Goal: Task Accomplishment & Management: Manage account settings

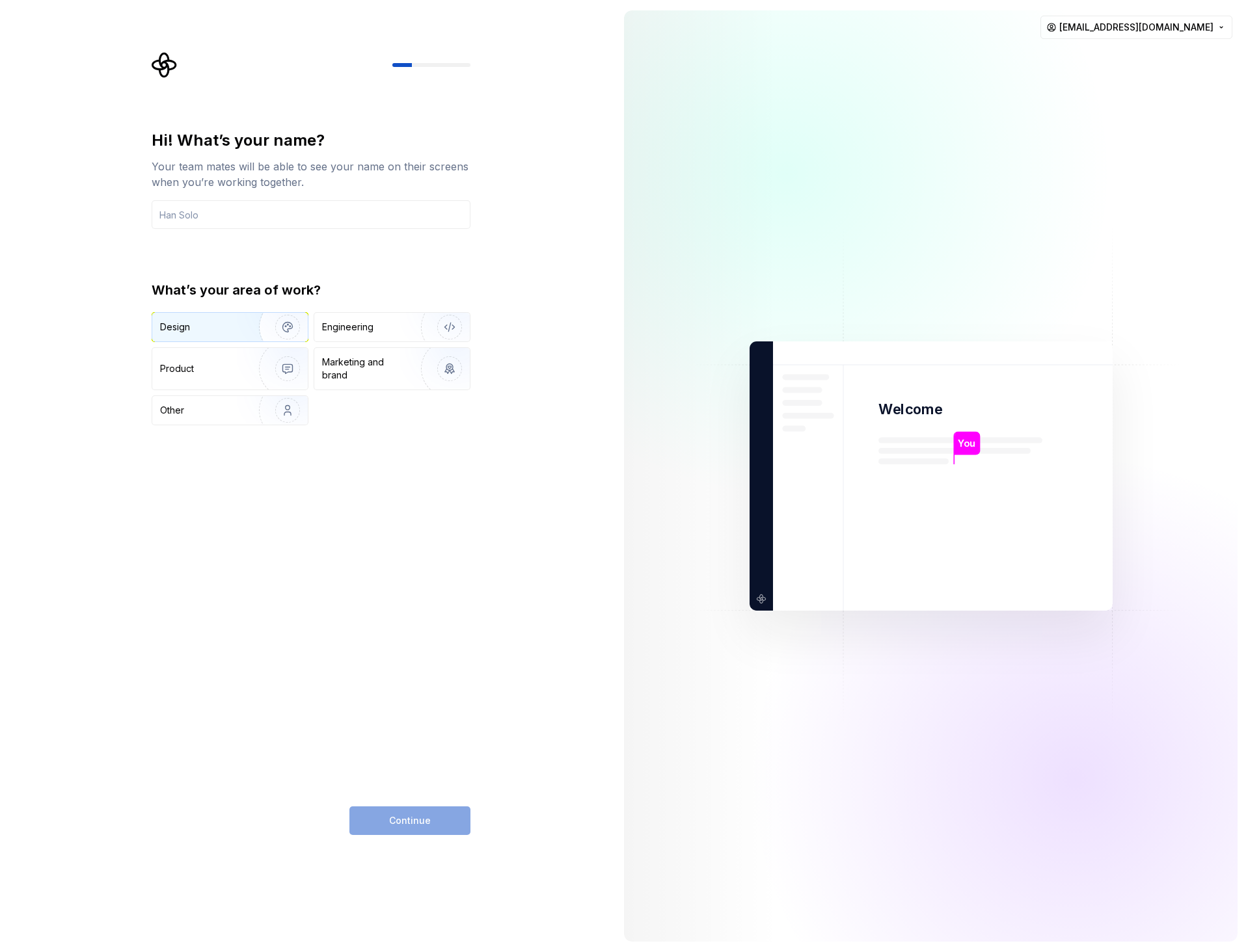
click at [205, 329] on div "Design" at bounding box center [201, 327] width 82 height 13
click at [212, 214] on input "text" at bounding box center [311, 214] width 319 height 29
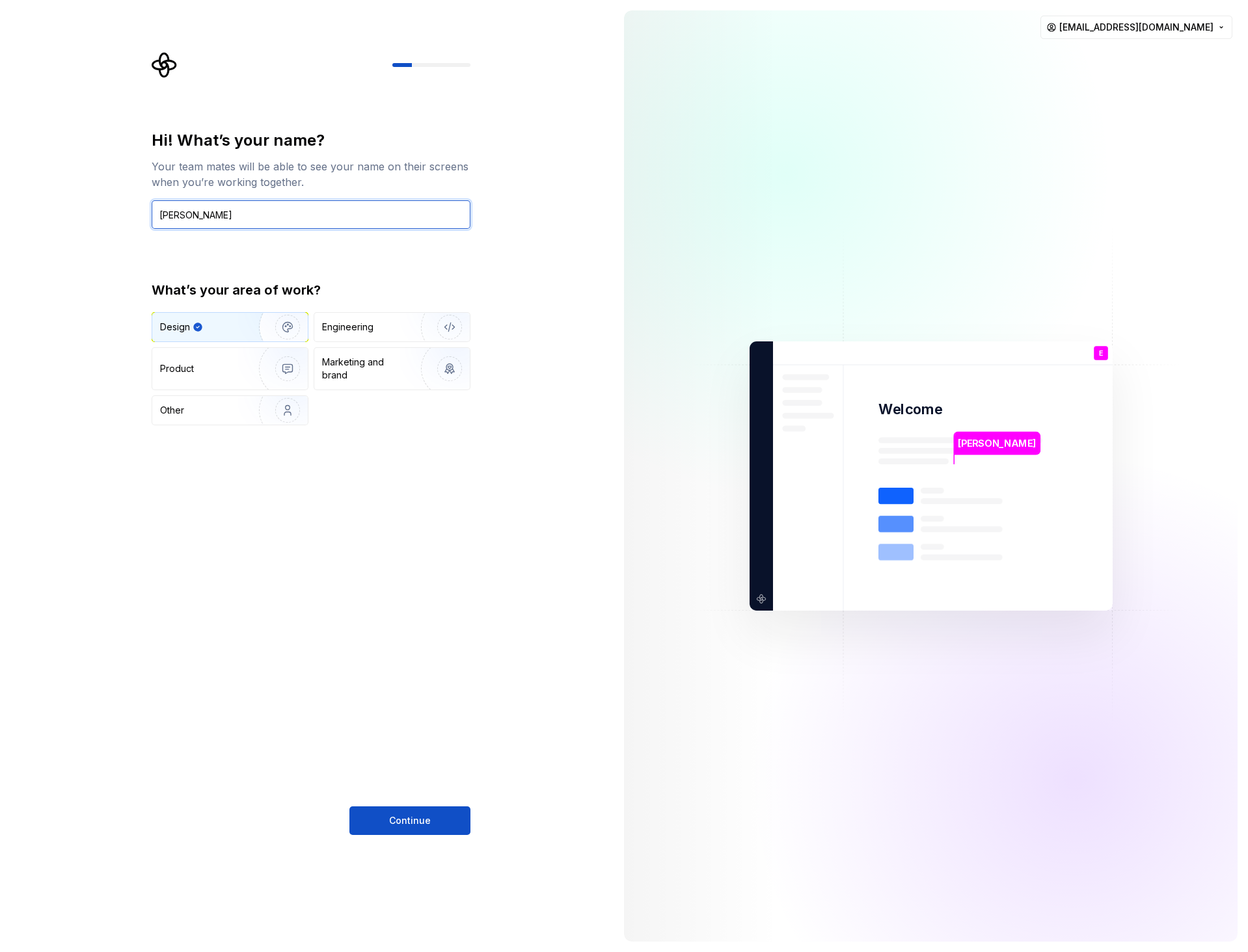
type input "[PERSON_NAME]"
click at [353, 143] on div "Hi! What’s your name?" at bounding box center [311, 141] width 319 height 21
click at [417, 819] on span "Continue" at bounding box center [410, 821] width 42 height 13
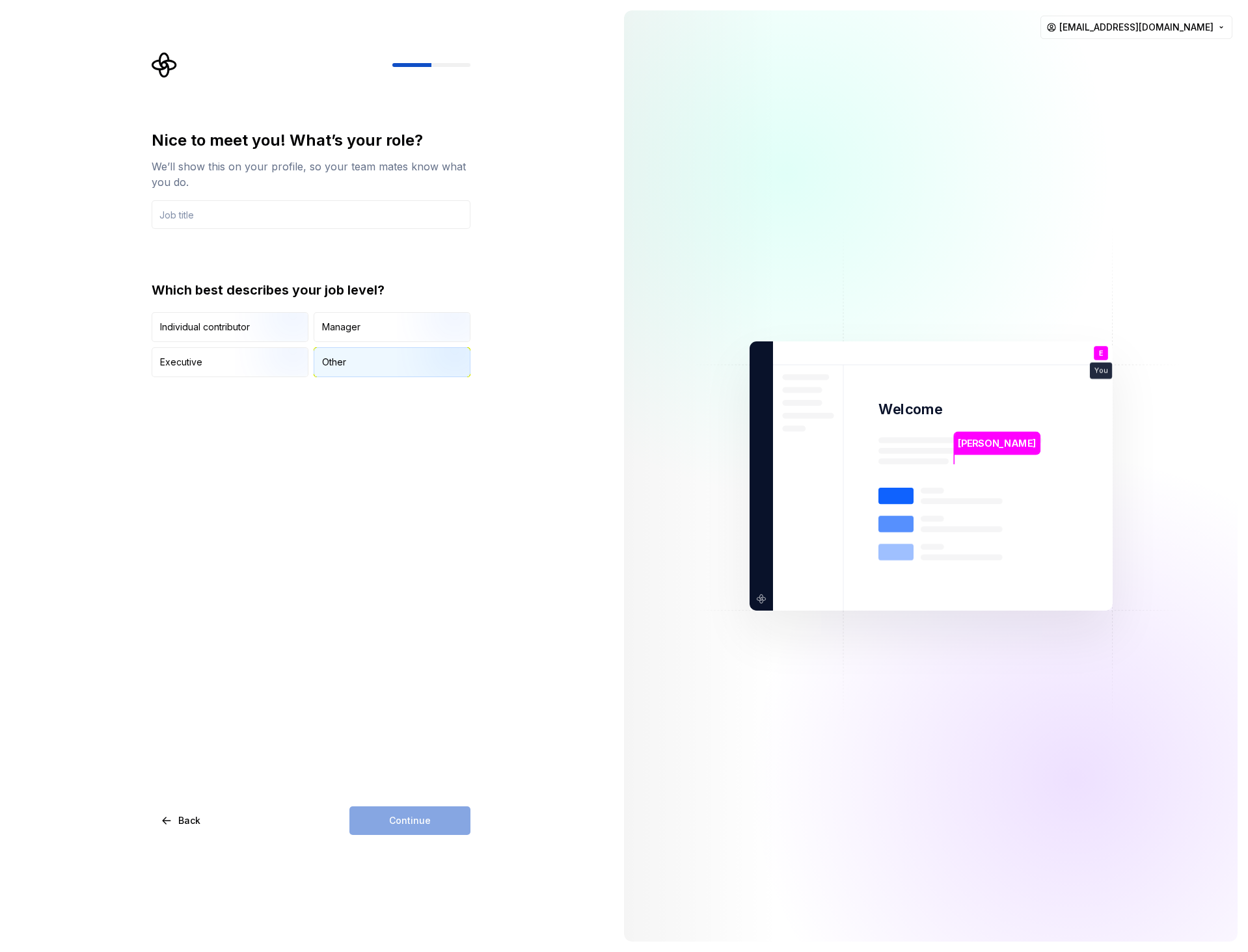
click at [338, 364] on div "Other" at bounding box center [334, 362] width 24 height 13
click at [269, 218] on input "text" at bounding box center [311, 214] width 319 height 29
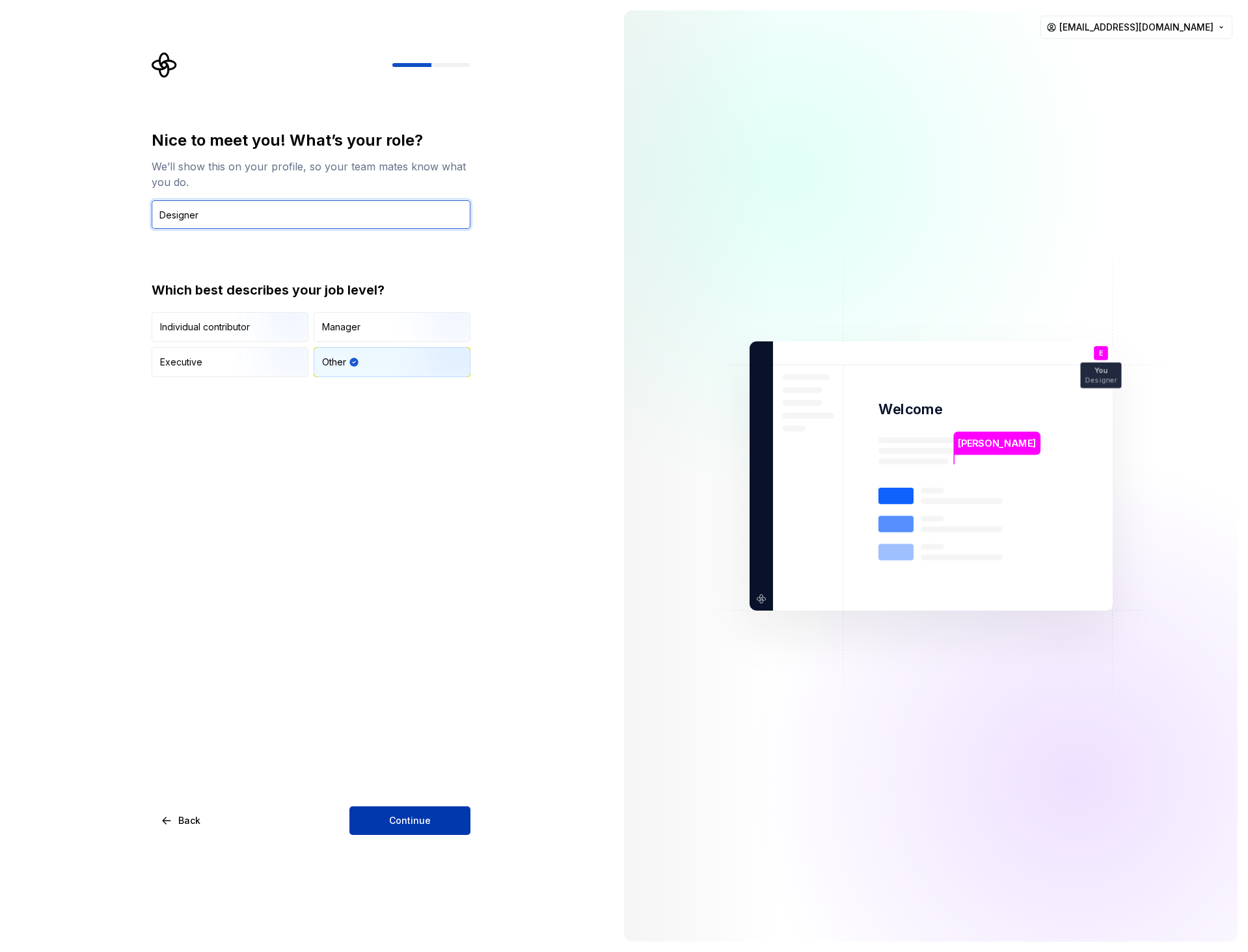
type input "Designer"
click at [430, 809] on button "Continue" at bounding box center [409, 821] width 121 height 29
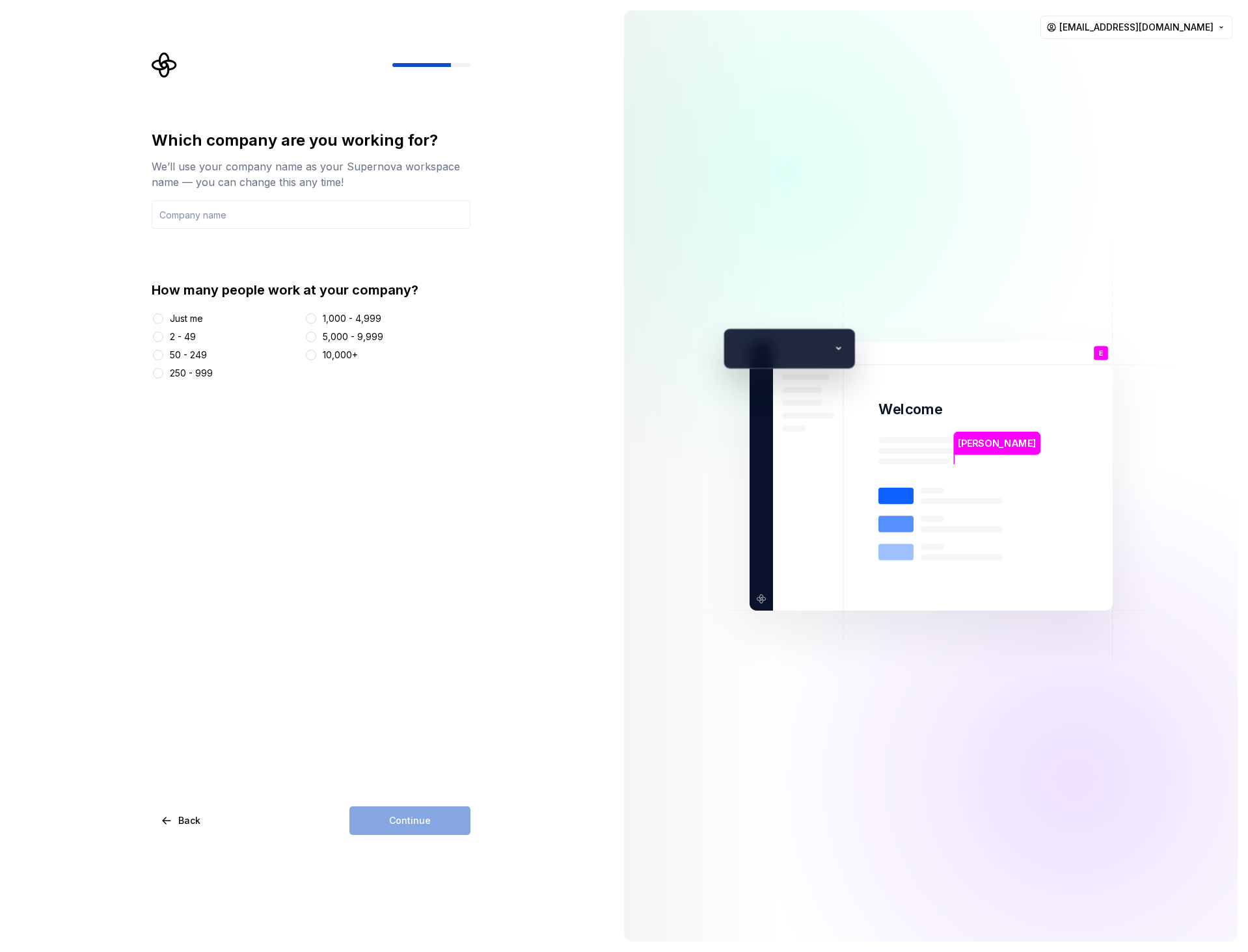
click at [174, 318] on div "Just me" at bounding box center [186, 318] width 33 height 13
click at [164, 318] on button "Just me" at bounding box center [158, 318] width 10 height 10
click at [230, 223] on input "text" at bounding box center [311, 214] width 319 height 29
type input "-"
click at [420, 814] on span "Continue" at bounding box center [410, 821] width 42 height 13
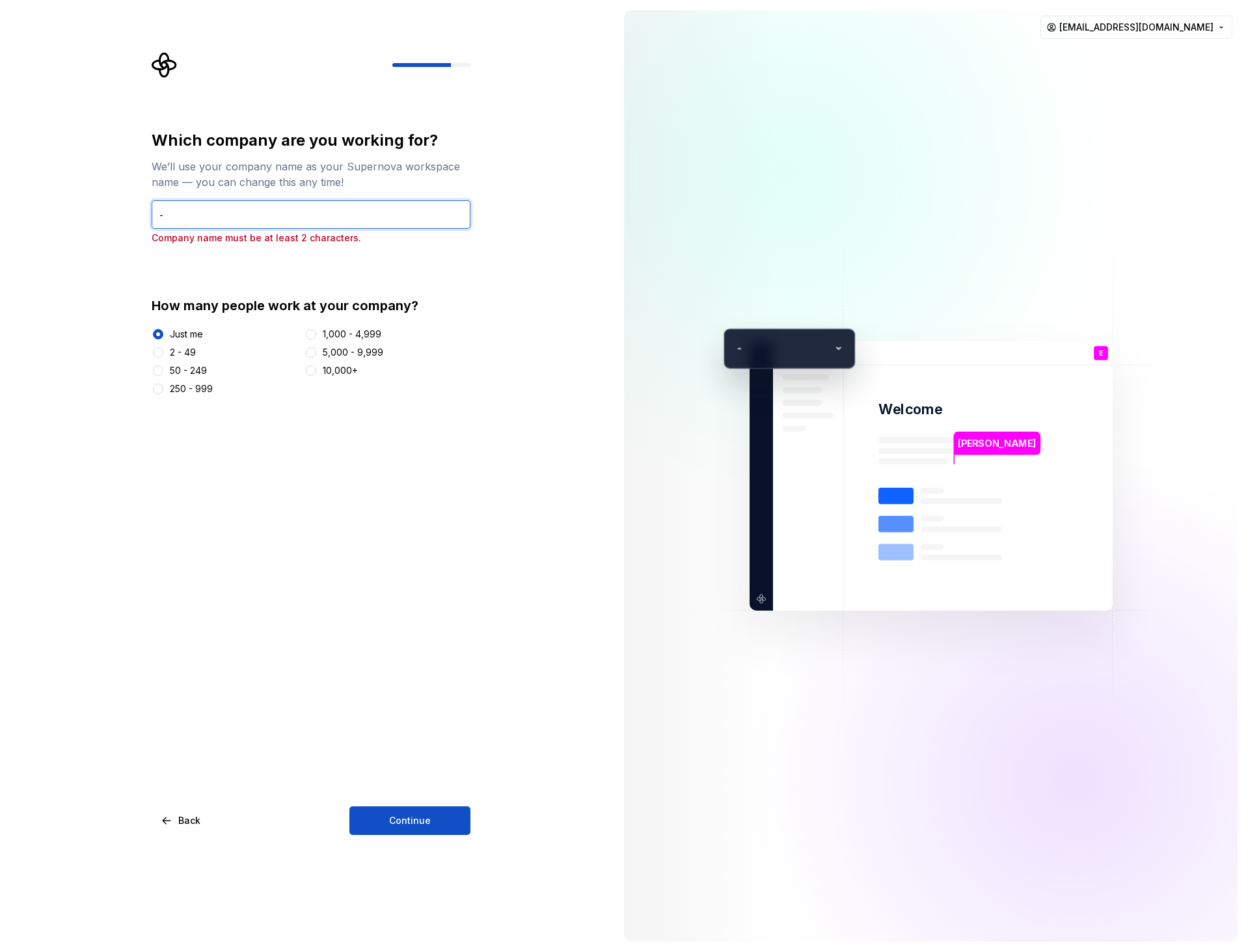
click at [171, 215] on input "-" at bounding box center [311, 214] width 319 height 29
type input "DS"
click at [419, 811] on button "Continue" at bounding box center [409, 821] width 121 height 29
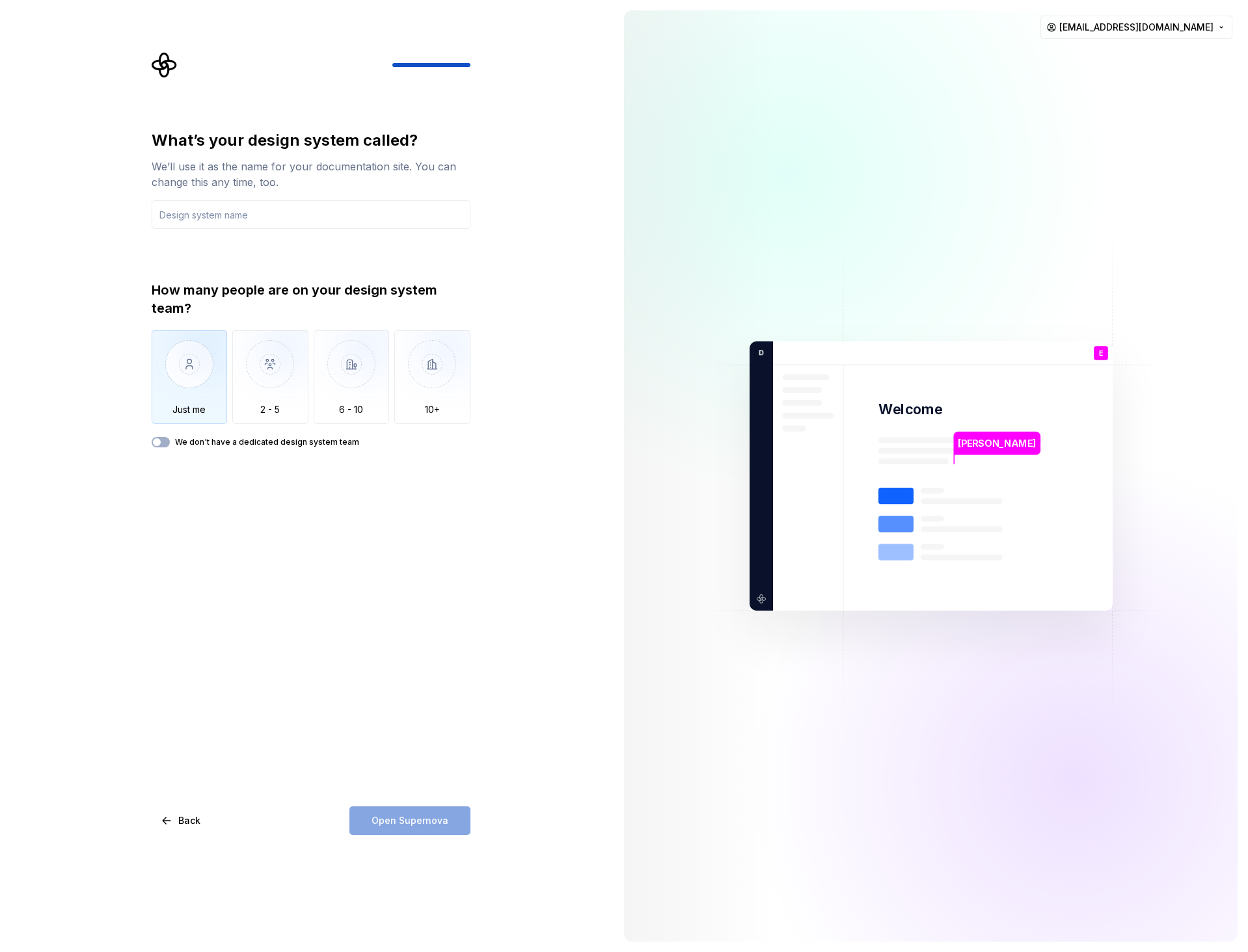
click at [199, 382] on img "button" at bounding box center [190, 373] width 76 height 87
click at [241, 221] on input "text" at bounding box center [311, 214] width 319 height 29
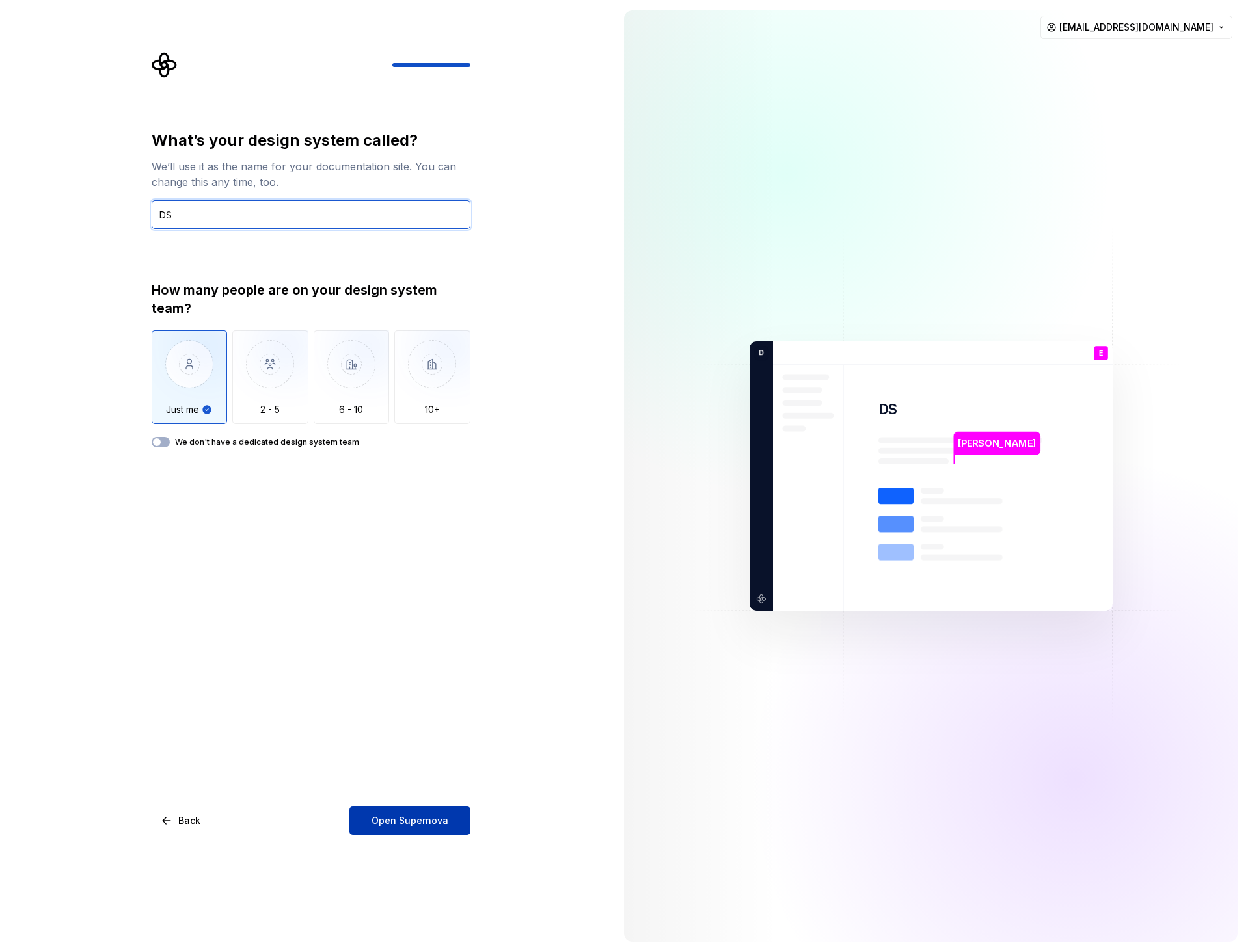
type input "DS"
click at [421, 815] on span "Open Supernova" at bounding box center [409, 821] width 77 height 13
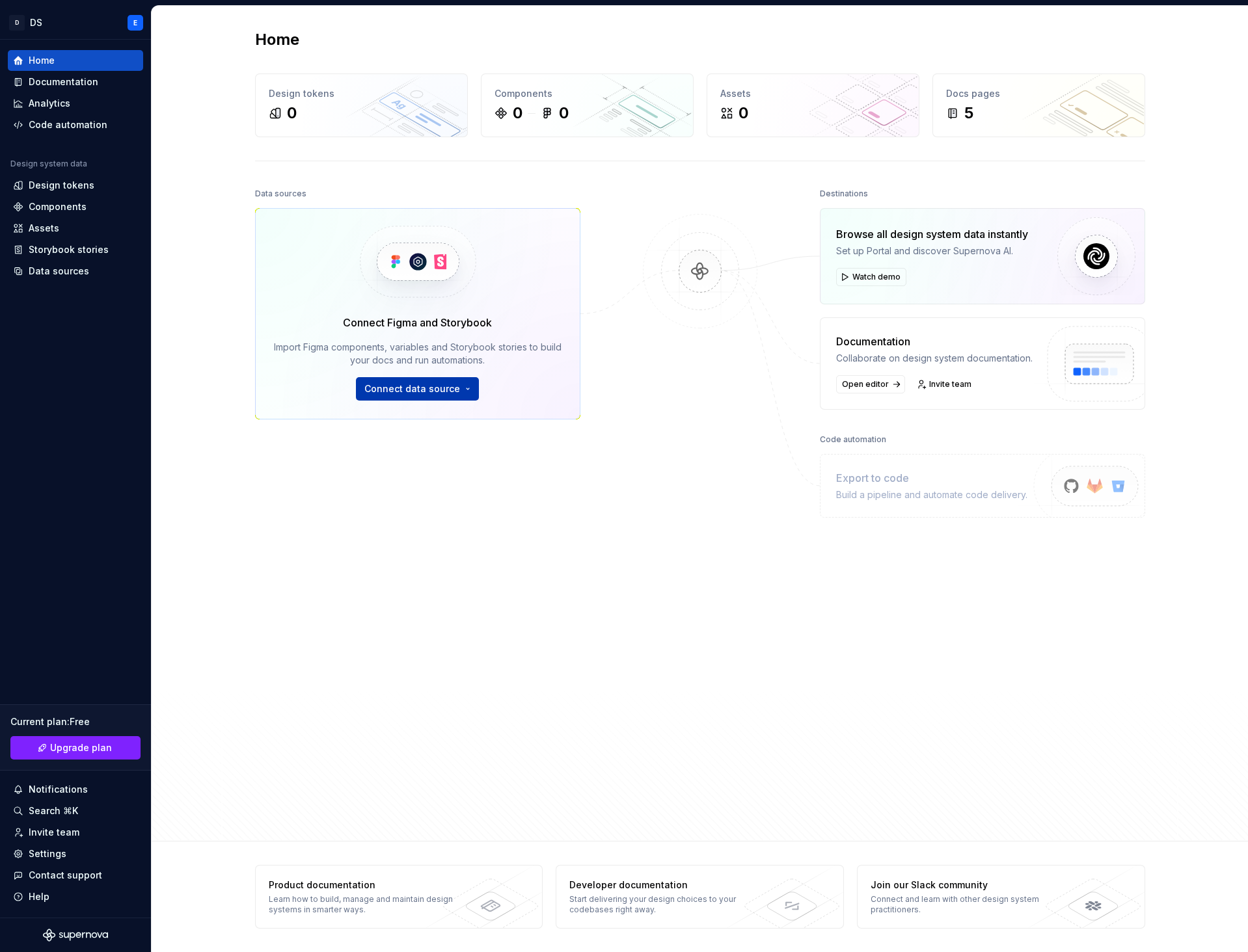
click at [383, 392] on span "Connect data source" at bounding box center [412, 389] width 95 height 13
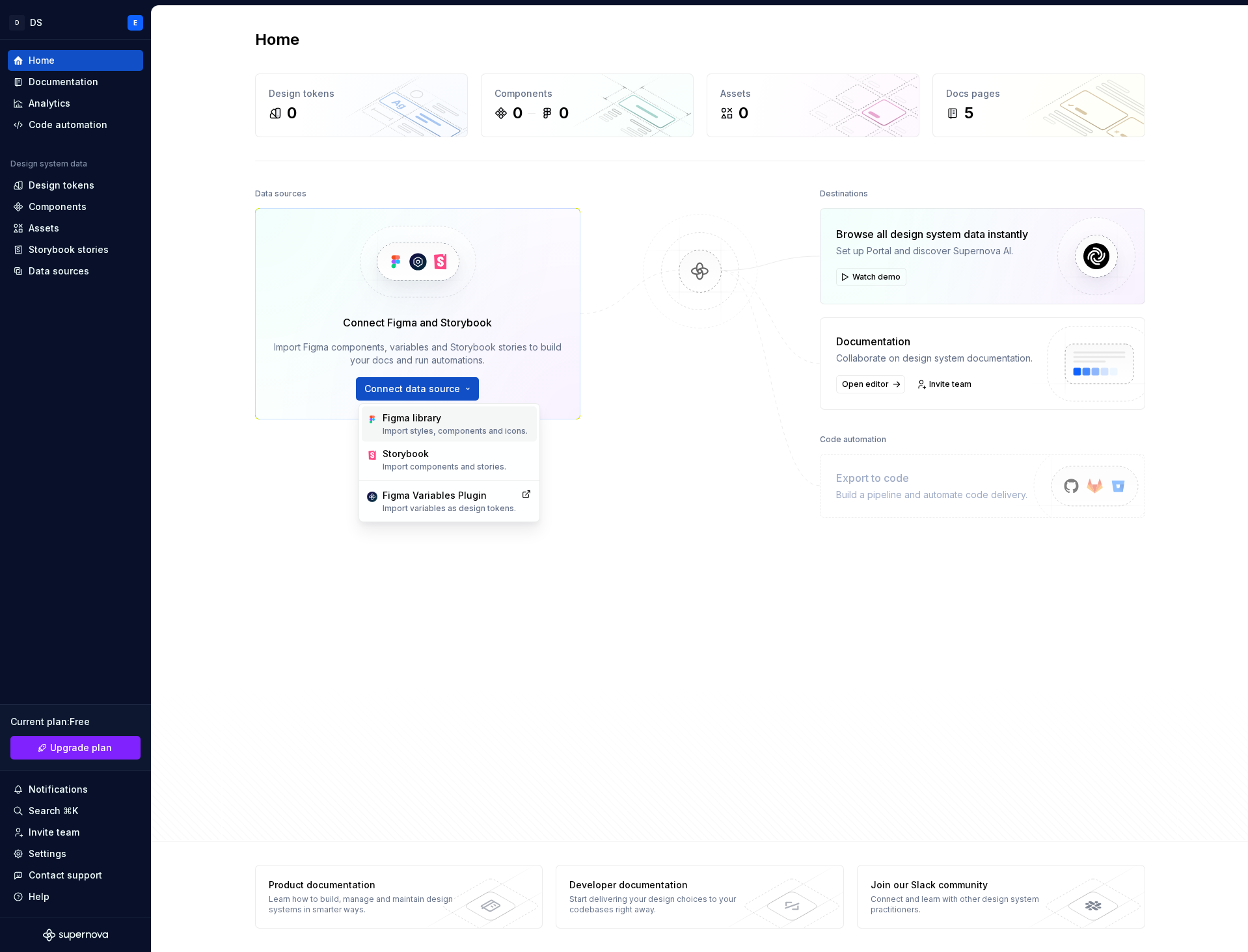
click at [443, 429] on p "Import styles, components and icons." at bounding box center [455, 431] width 145 height 10
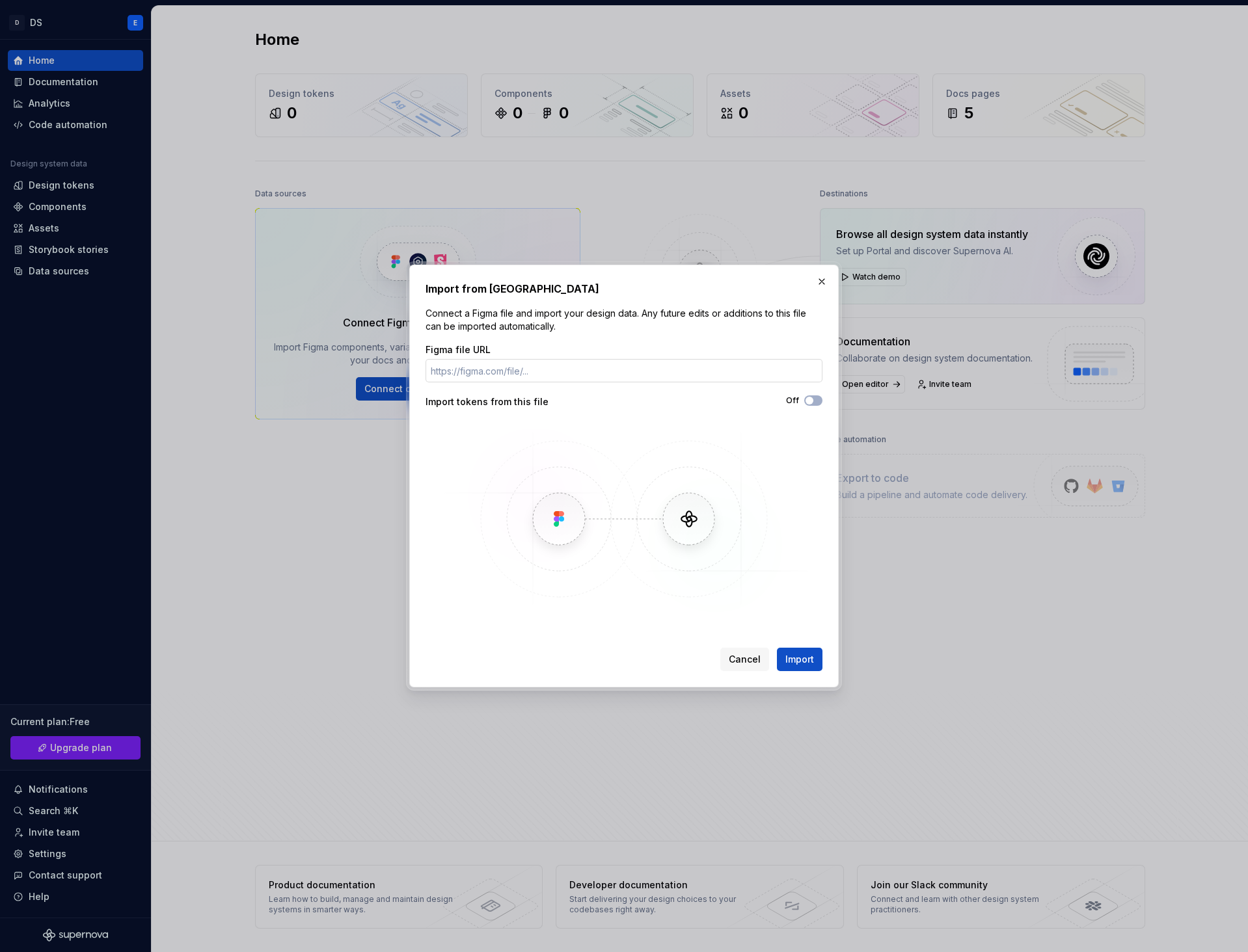
click at [498, 366] on input "Figma file URL" at bounding box center [623, 371] width 397 height 24
paste input "[URL][DOMAIN_NAME]"
type input "[URL][DOMAIN_NAME]"
click at [810, 403] on span "button" at bounding box center [809, 401] width 8 height 8
click at [803, 660] on span "Import" at bounding box center [799, 660] width 29 height 13
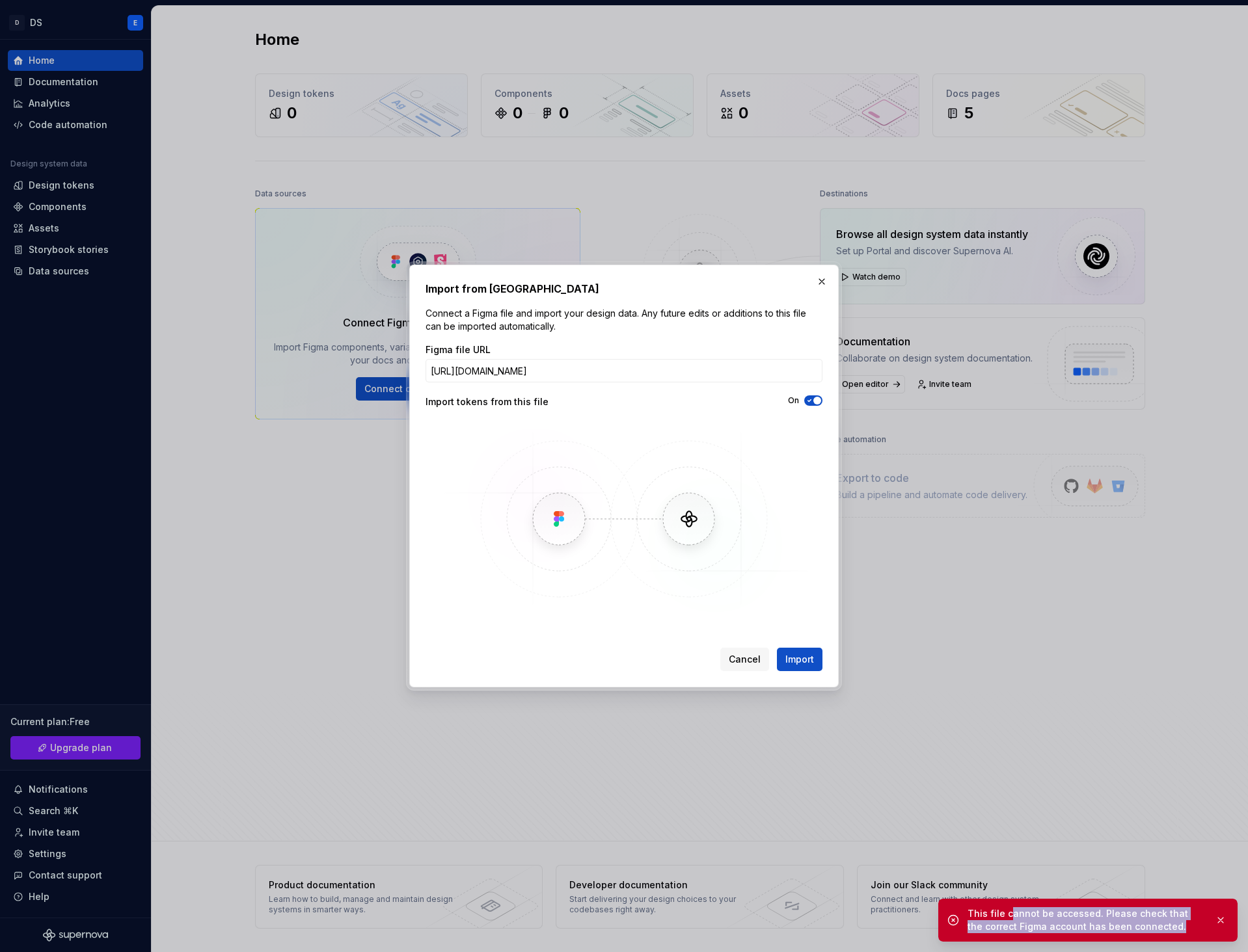
drag, startPoint x: 1009, startPoint y: 915, endPoint x: 1158, endPoint y: 925, distance: 149.3
click at [1158, 925] on div "This file cannot be accessed. Please check that the correct Figma account has b…" at bounding box center [1086, 920] width 237 height 26
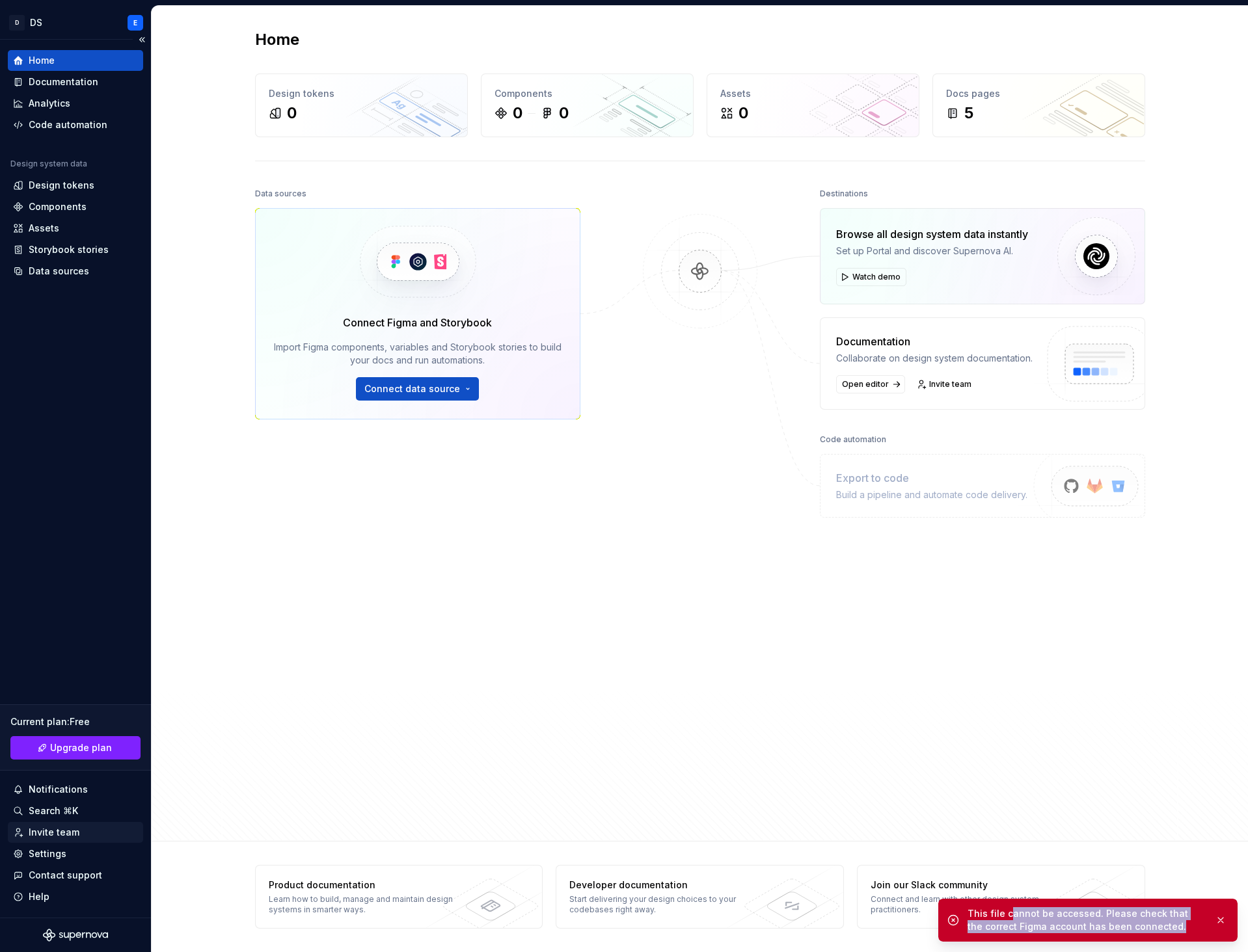
click at [63, 838] on div "Invite team" at bounding box center [54, 832] width 51 height 13
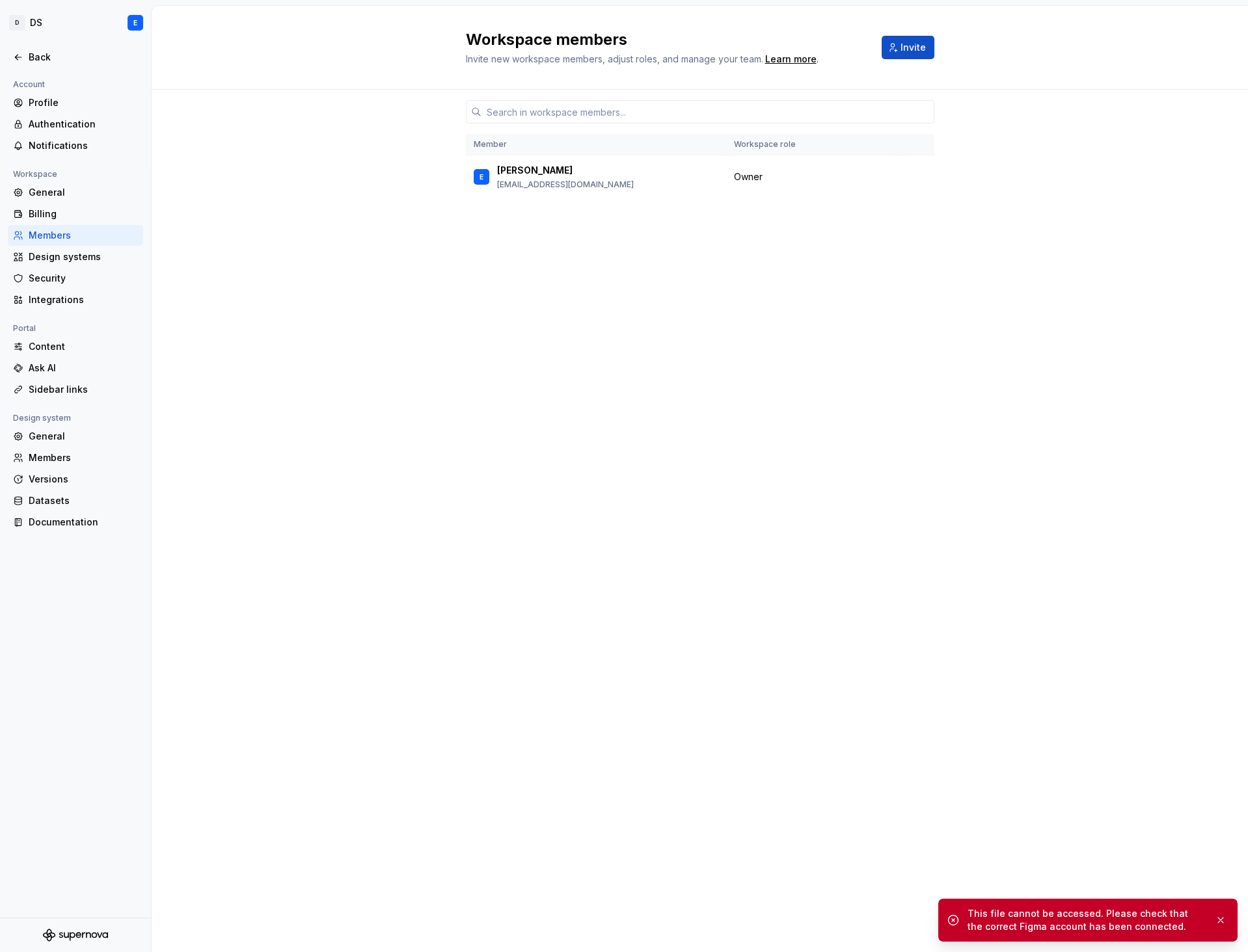
drag, startPoint x: 568, startPoint y: 180, endPoint x: 508, endPoint y: 269, distance: 107.3
click at [508, 269] on div "Member Workspace role E [PERSON_NAME] [PERSON_NAME][EMAIL_ADDRESS][DOMAIN_NAME]…" at bounding box center [700, 496] width 468 height 813
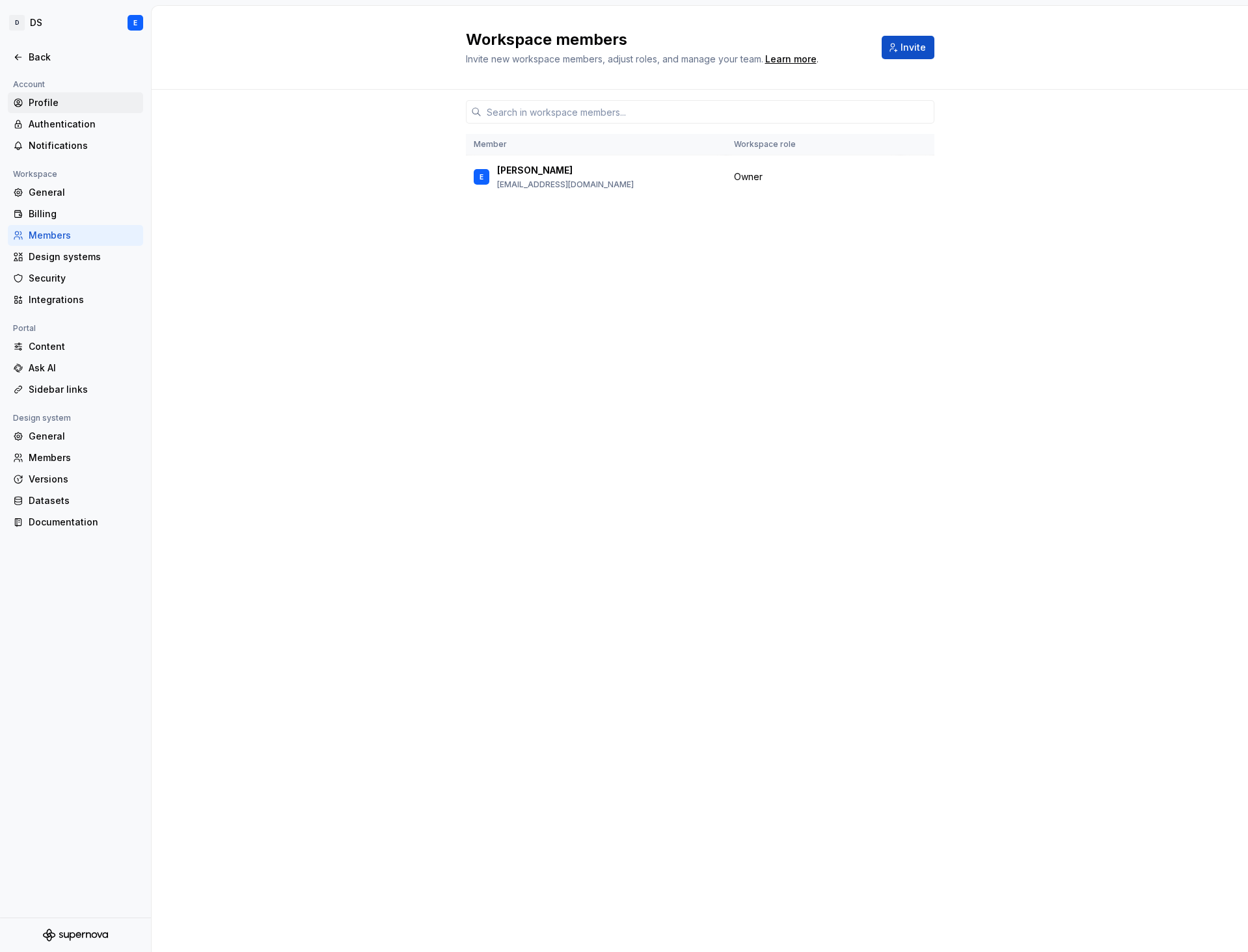
click at [73, 98] on div "Profile" at bounding box center [83, 103] width 109 height 13
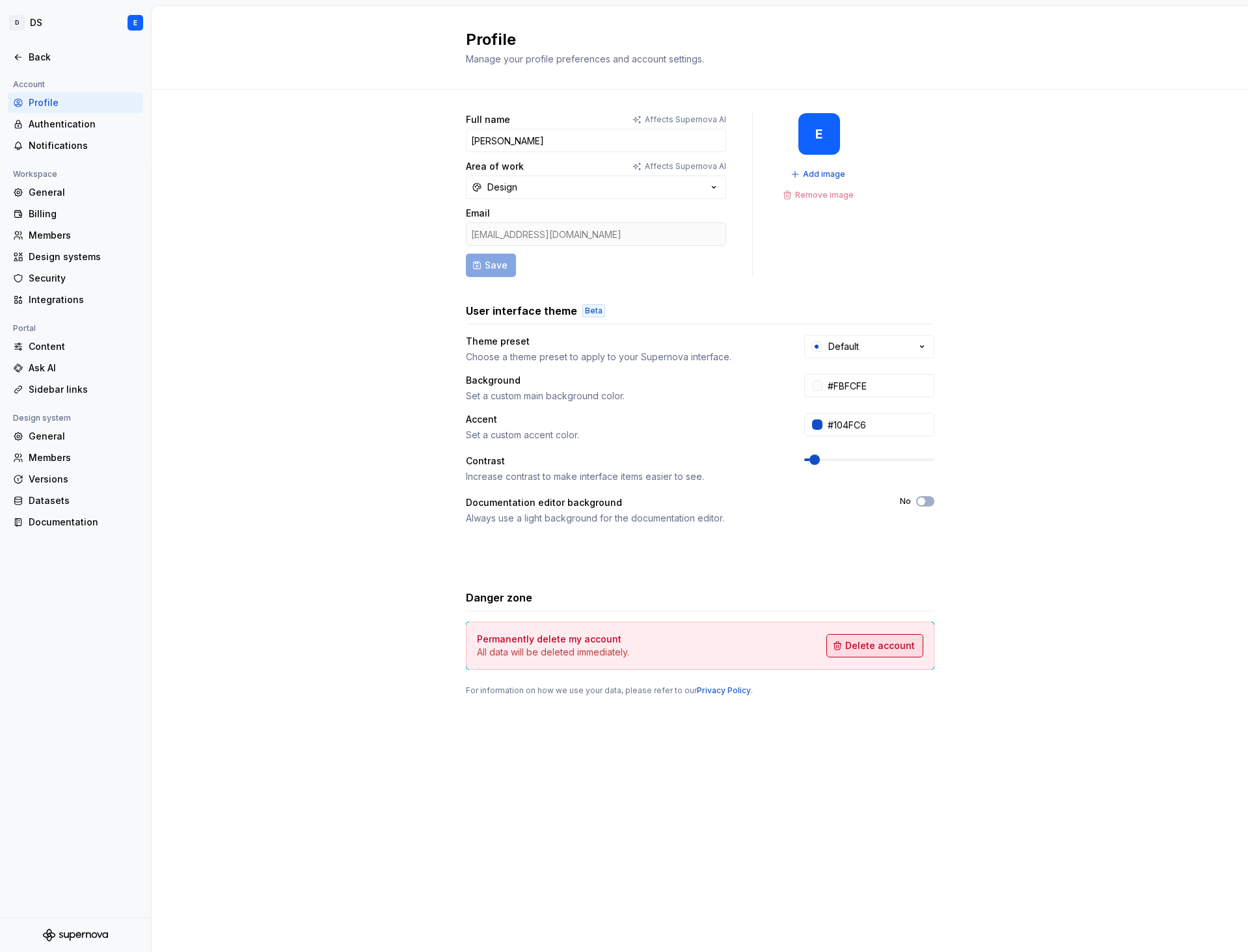
click at [876, 643] on span "Delete account" at bounding box center [880, 646] width 69 height 13
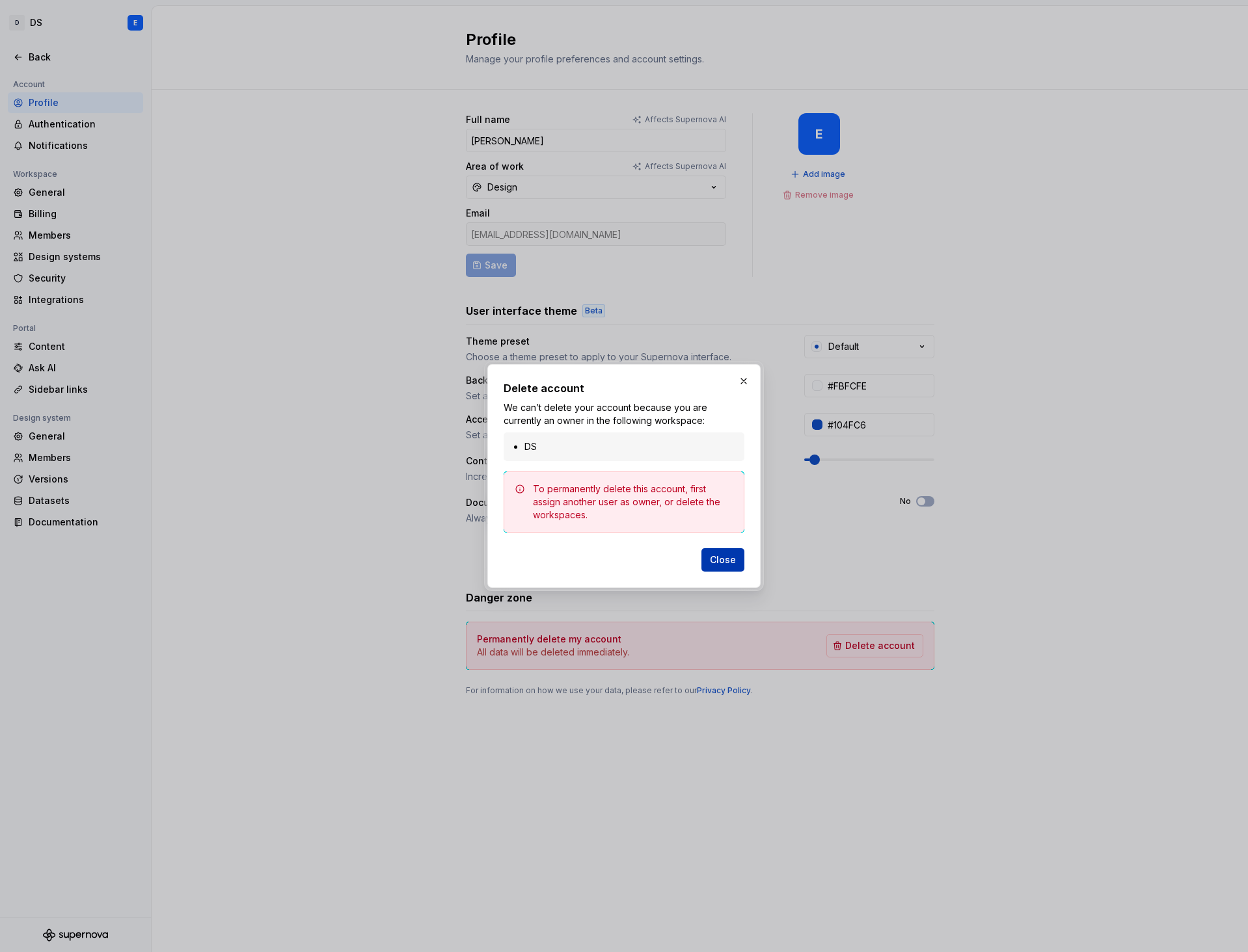
click at [735, 564] on span "Close" at bounding box center [723, 560] width 26 height 13
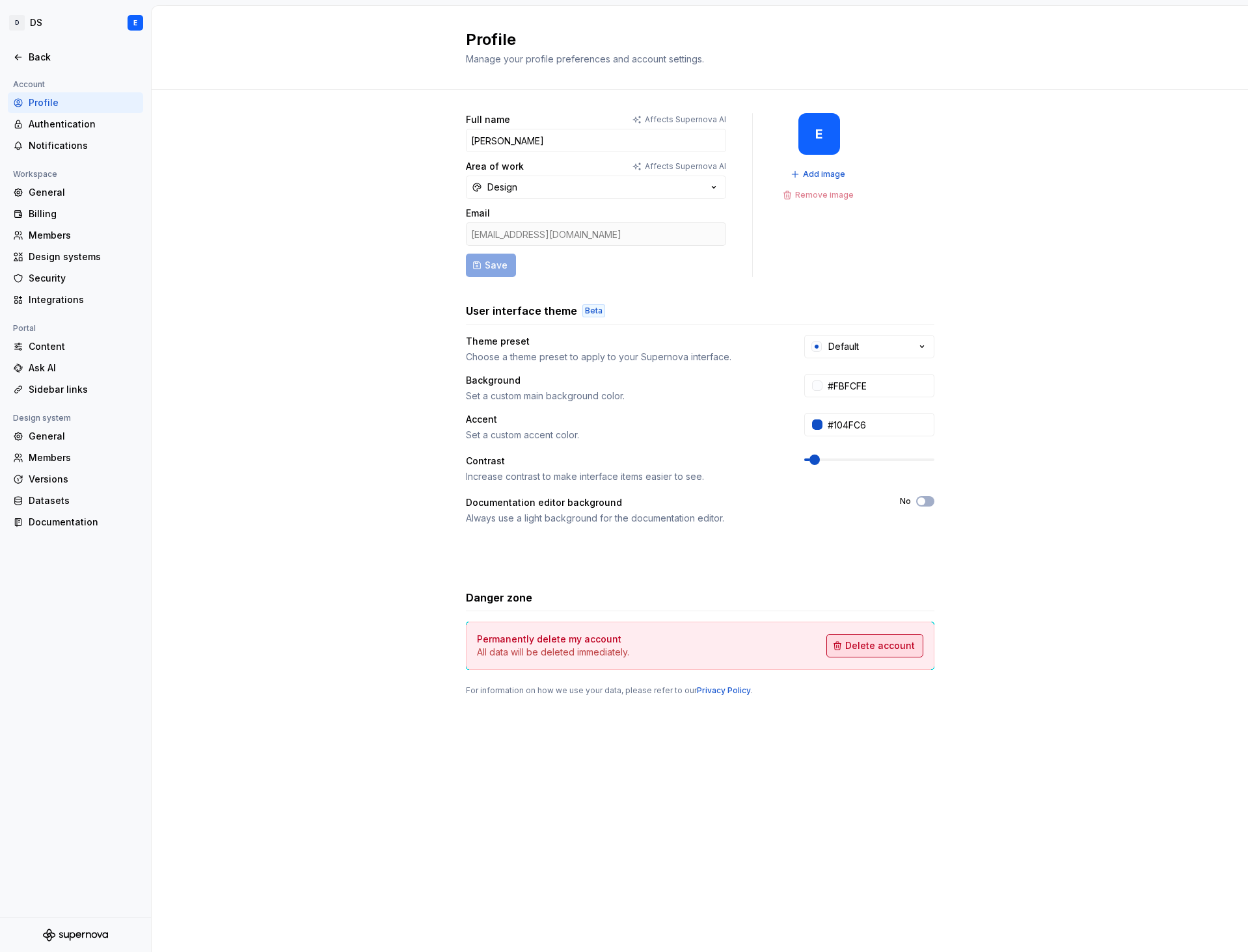
click at [865, 641] on span "Delete account" at bounding box center [880, 646] width 69 height 13
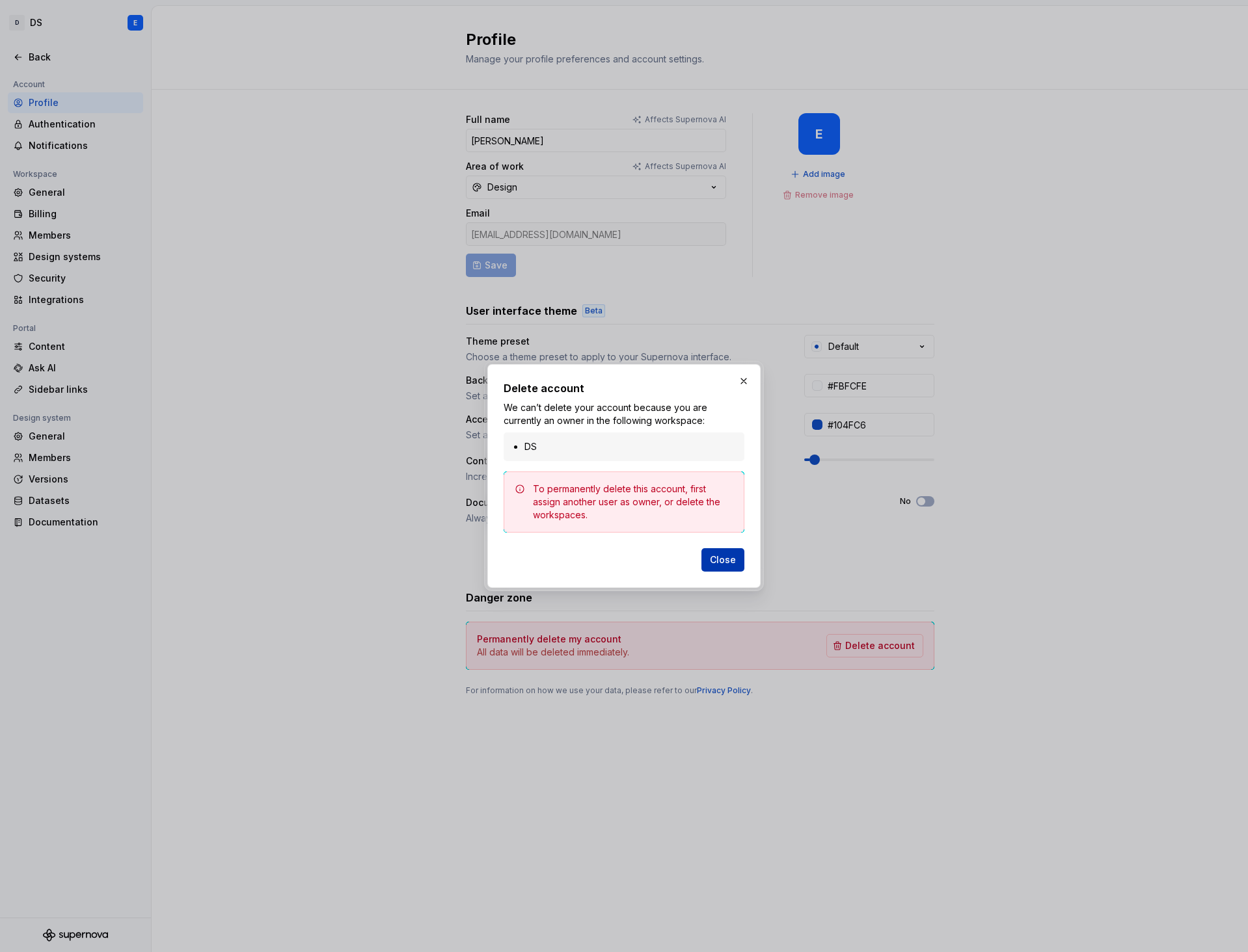
click at [729, 553] on span "Close" at bounding box center [723, 560] width 26 height 13
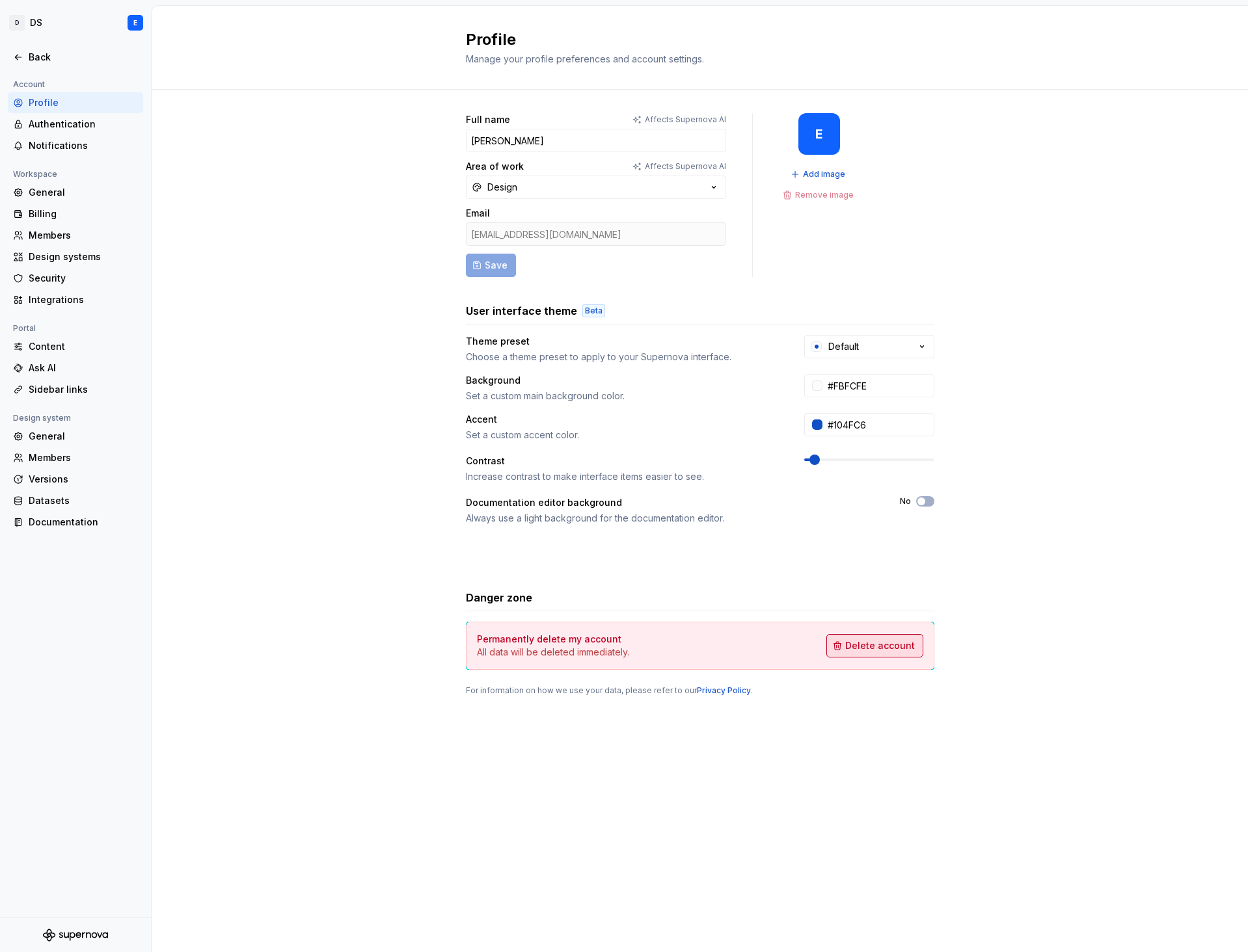
click at [857, 640] on span "Delete account" at bounding box center [880, 646] width 69 height 13
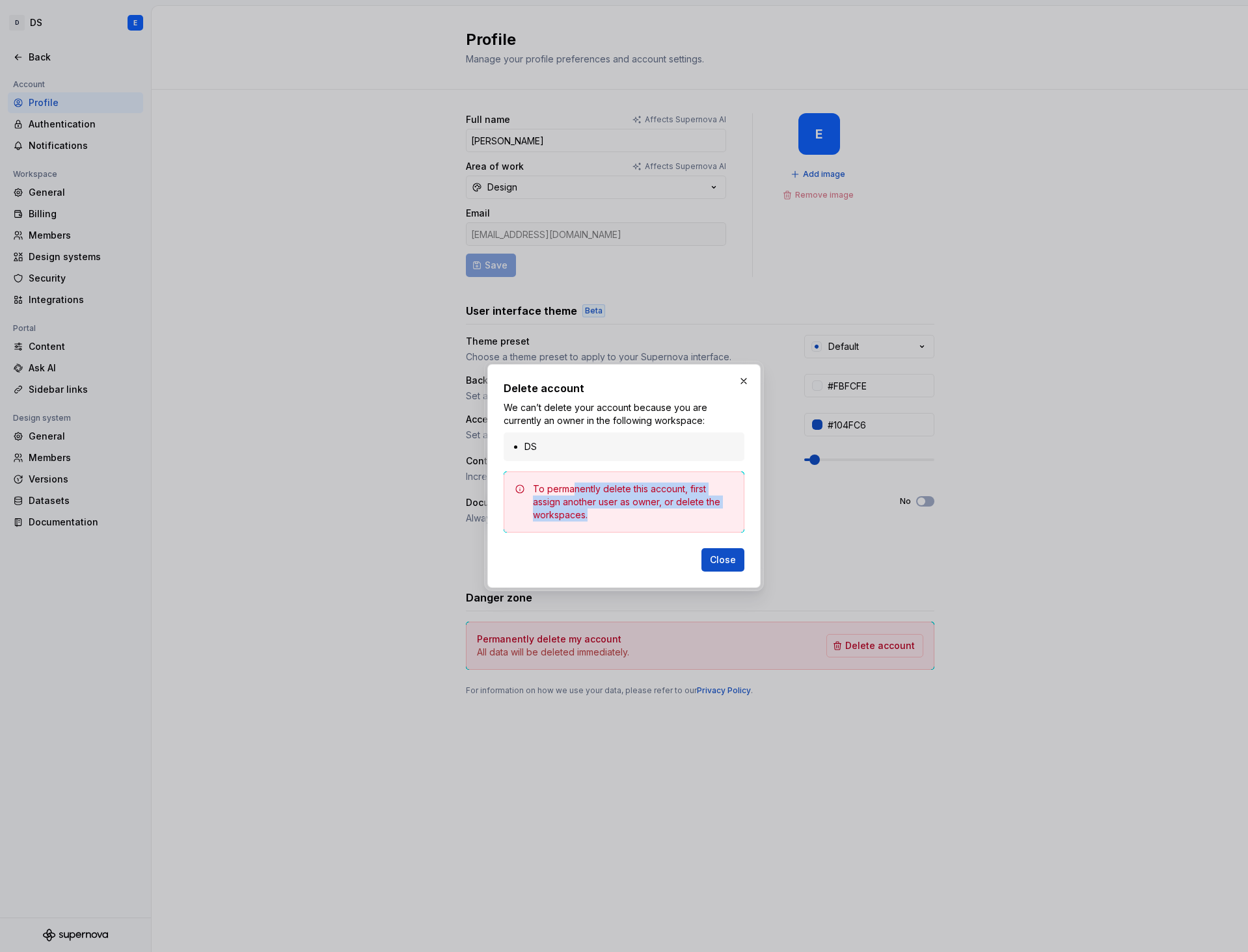
drag, startPoint x: 572, startPoint y: 488, endPoint x: 650, endPoint y: 514, distance: 82.2
click at [650, 514] on div "To permanently delete this account, first assign another user as owner, or dele…" at bounding box center [633, 502] width 200 height 39
click at [588, 514] on div "To permanently delete this account, first assign another user as owner, or dele…" at bounding box center [633, 502] width 200 height 39
click at [741, 379] on button "button" at bounding box center [744, 381] width 18 height 18
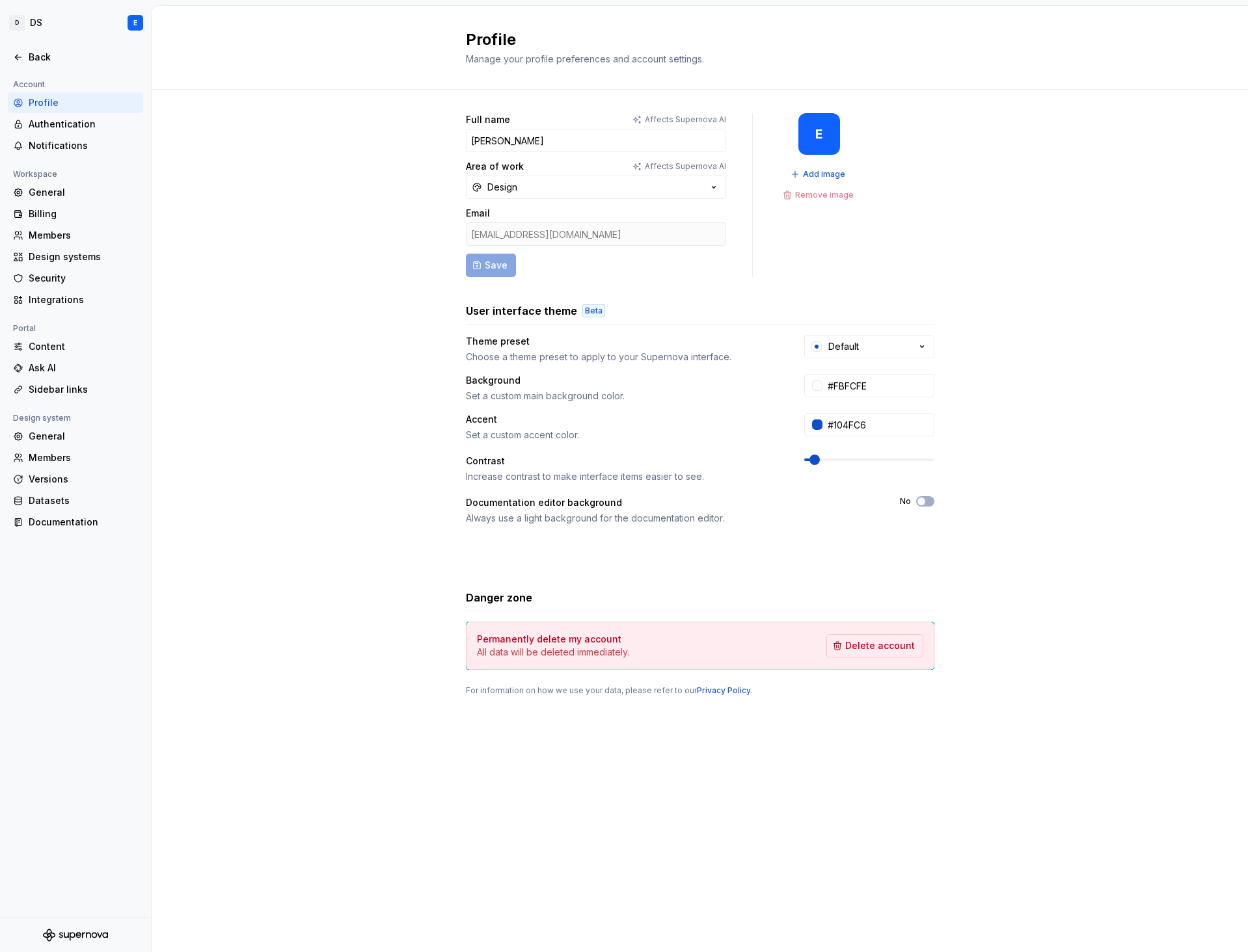
click at [557, 283] on div "Full name Affects Supernova [PERSON_NAME] Area of work Affects Supernova AI Des…" at bounding box center [700, 404] width 468 height 583
click at [69, 124] on div "Authentication" at bounding box center [83, 124] width 109 height 13
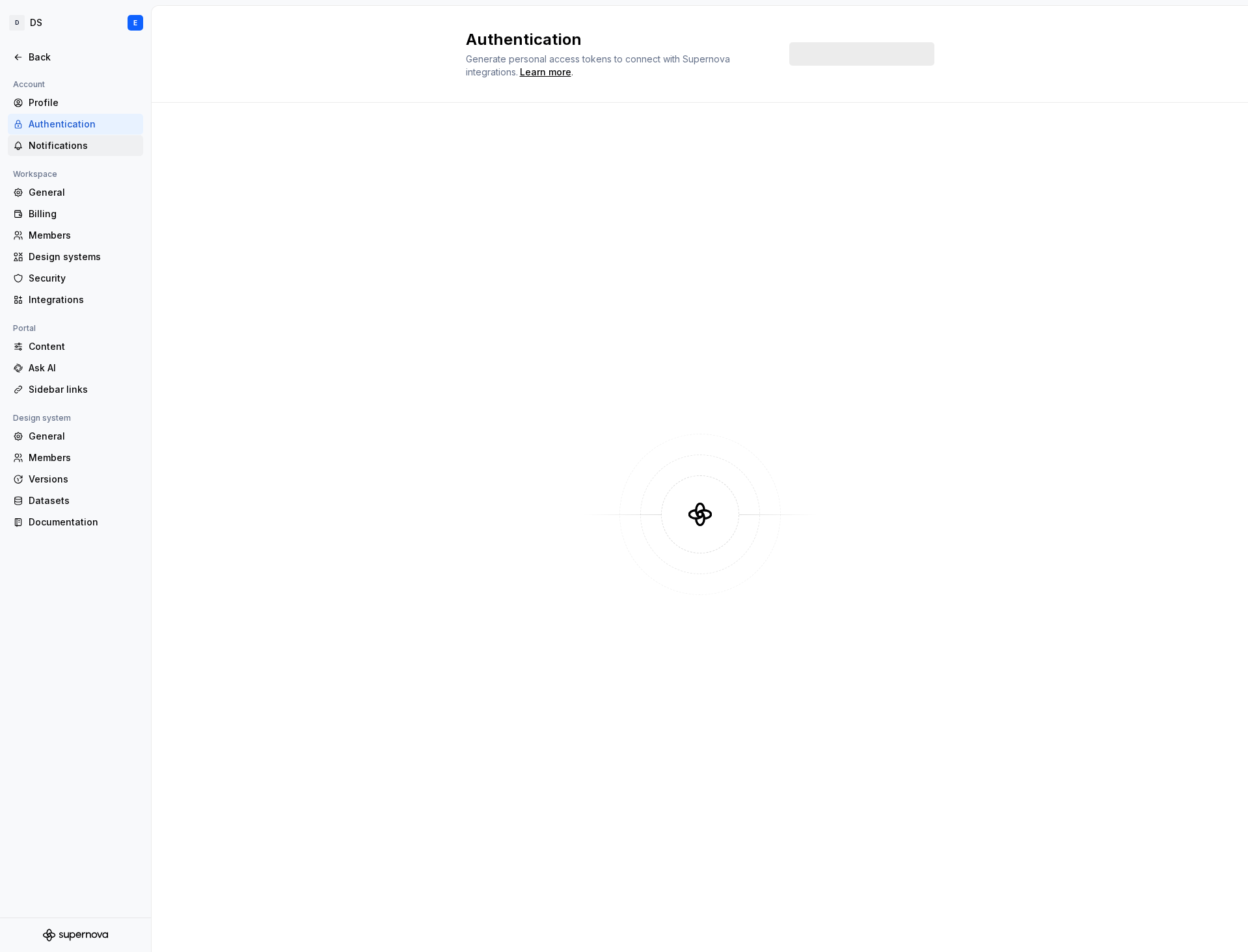
click at [63, 154] on div "Notifications" at bounding box center [75, 146] width 135 height 21
click at [37, 196] on div "General" at bounding box center [83, 192] width 109 height 13
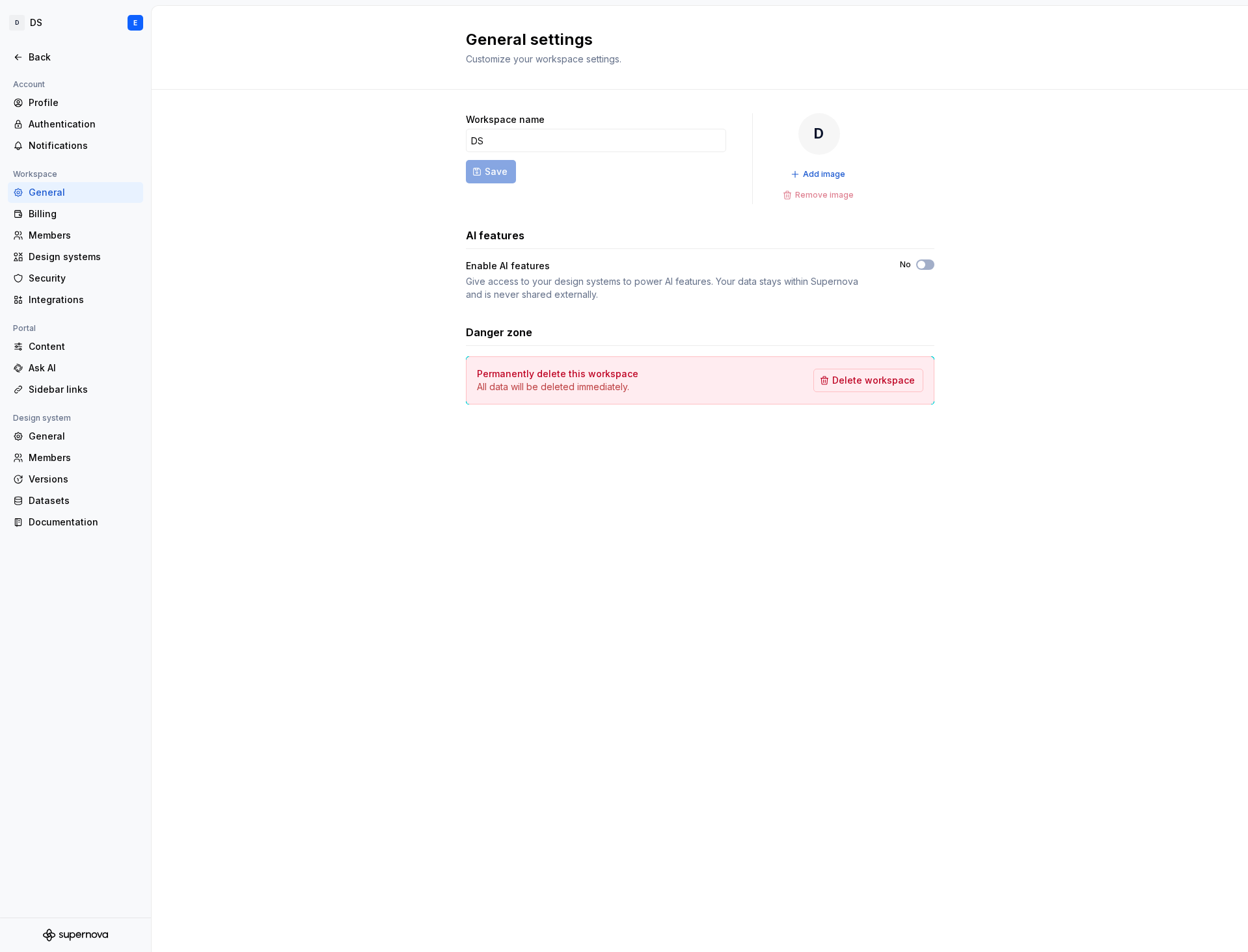
click at [923, 388] on div "Permanently delete this workspace All data will be deleted immediately. Delete …" at bounding box center [700, 381] width 468 height 48
click at [909, 382] on span "Delete workspace" at bounding box center [873, 381] width 82 height 13
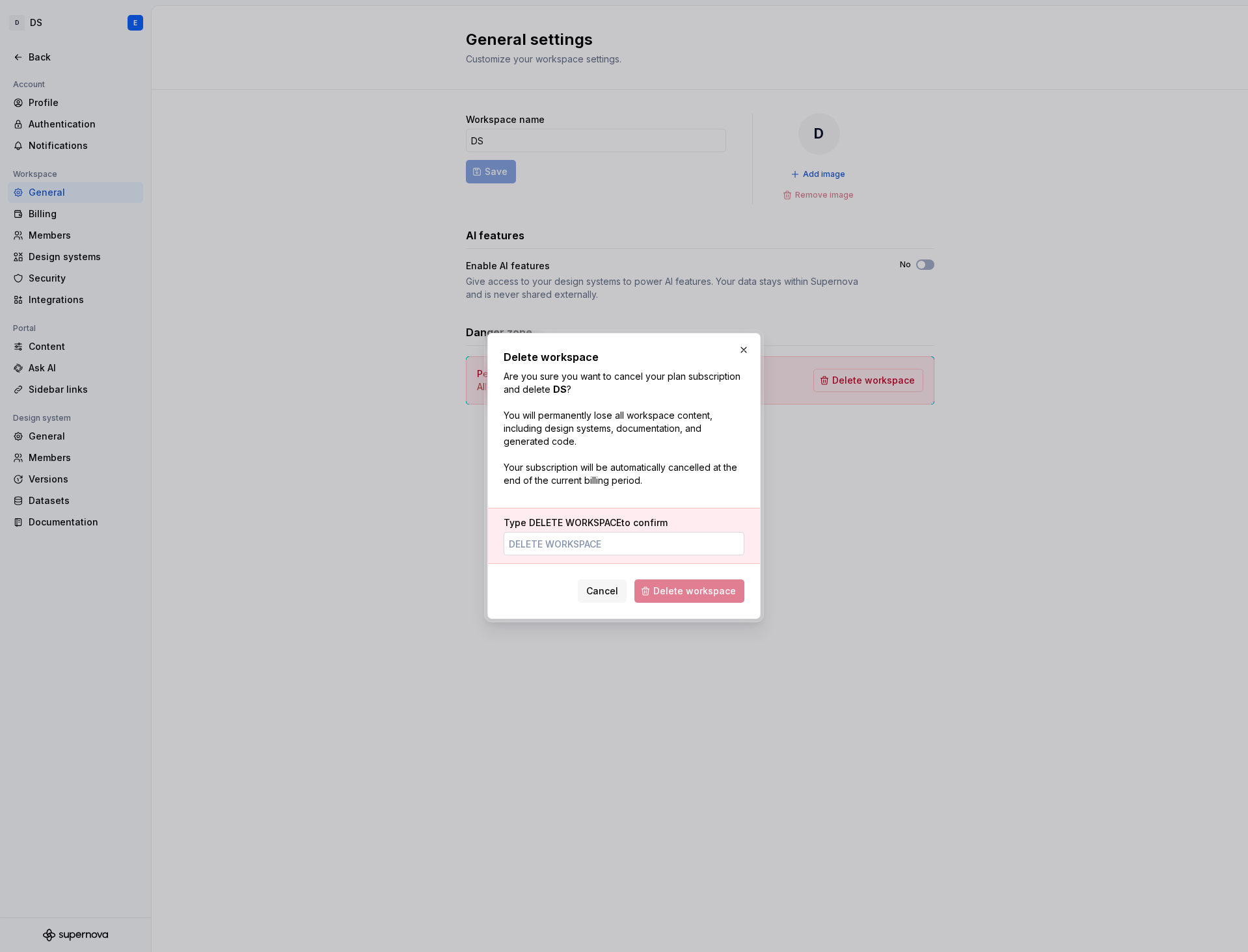
click at [652, 543] on input "Type DELETE WORKSPACE to confirm" at bounding box center [624, 544] width 241 height 24
type input "DELETE WORKSPACE"
click at [677, 588] on span "Delete workspace" at bounding box center [695, 591] width 82 height 13
